Goal: Download file/media

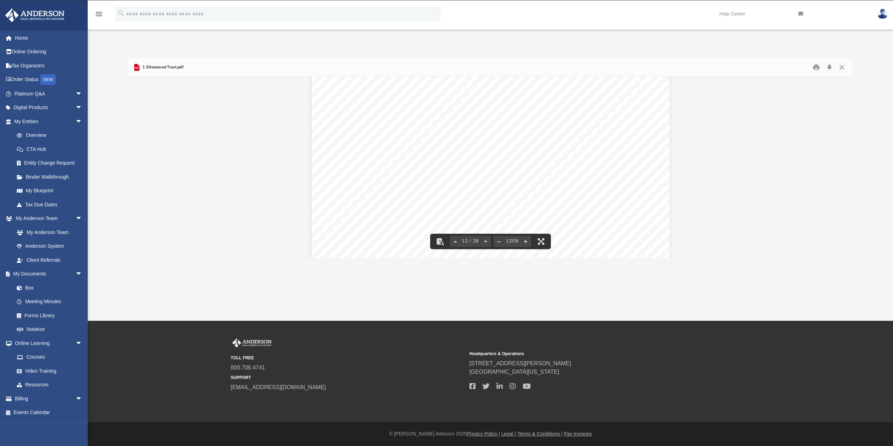
scroll to position [5228, 0]
click at [830, 67] on button "Download" at bounding box center [829, 67] width 13 height 11
click at [581, 87] on button "Clear Notification" at bounding box center [580, 88] width 8 height 8
click at [549, 160] on div "1 Ellenwood Trust Page 2 of 1 4 3. NAMES AND INTERESTS OF BENEFICIARIES : The f…" at bounding box center [491, 295] width 358 height 463
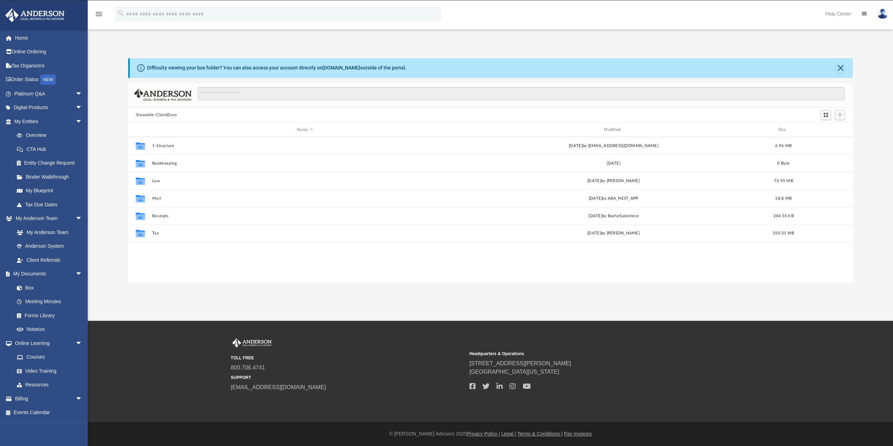
scroll to position [154, 719]
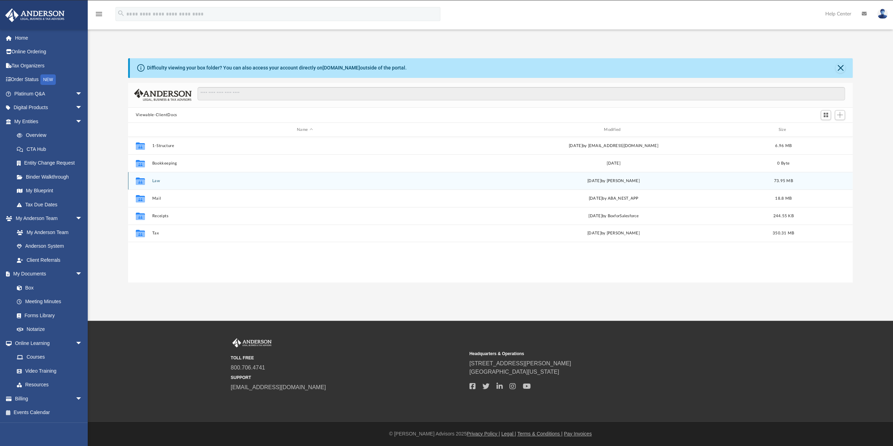
click at [155, 181] on button "Law" at bounding box center [305, 181] width 306 height 5
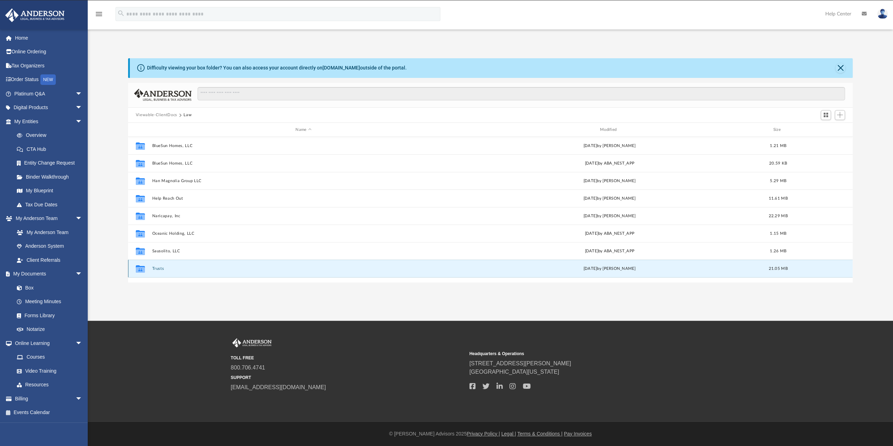
click at [153, 268] on button "Trusts" at bounding box center [303, 268] width 303 height 5
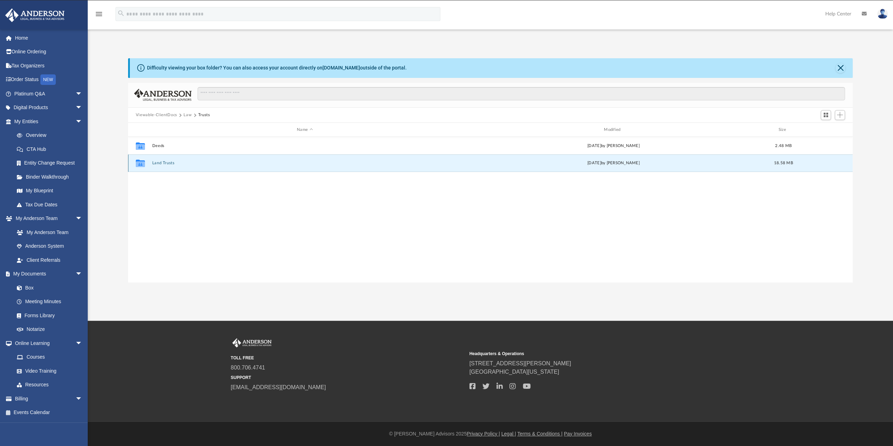
click at [161, 164] on button "Land Trusts" at bounding box center [305, 163] width 306 height 5
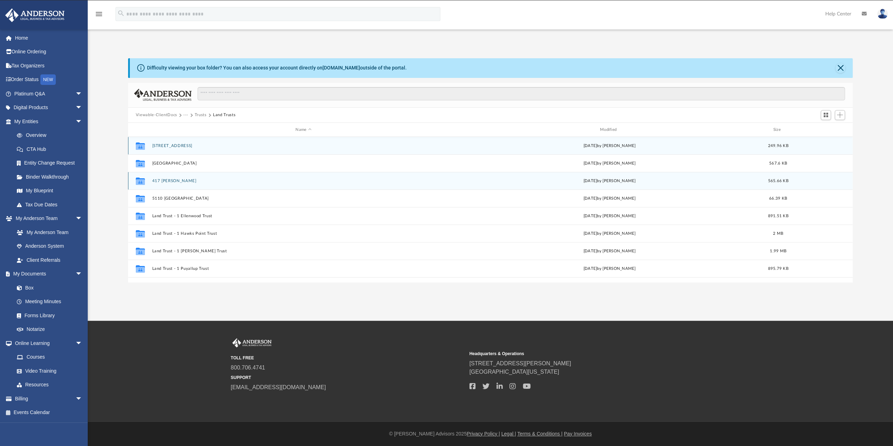
scroll to position [35, 0]
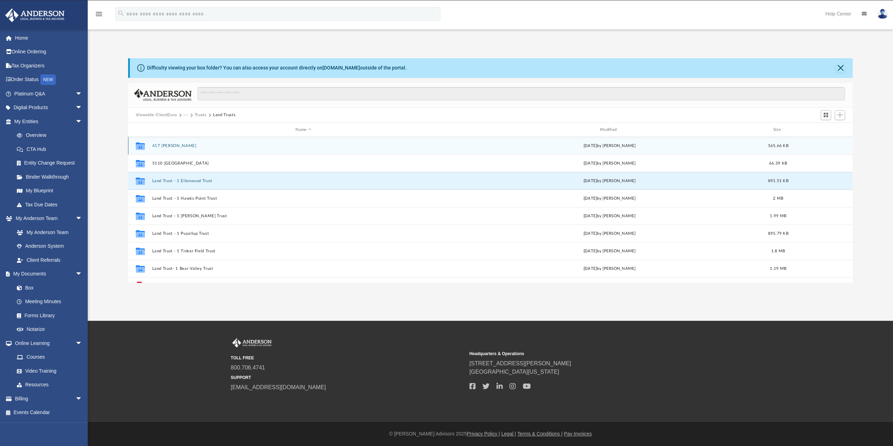
click at [164, 179] on button "Land Trust - 1 Ellenwood Trust" at bounding box center [303, 181] width 303 height 5
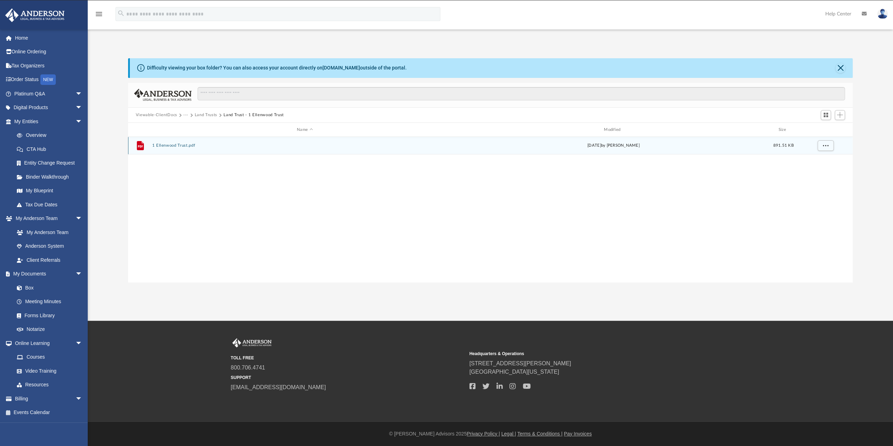
click at [165, 144] on button "1 Ellenwood Trust.pdf" at bounding box center [305, 146] width 306 height 5
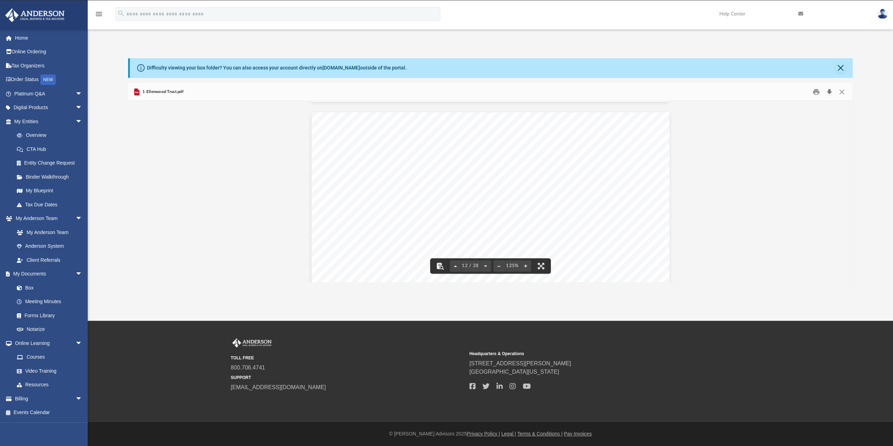
scroll to position [5210, 0]
click at [828, 93] on button "Download" at bounding box center [829, 91] width 13 height 11
